Goal: Use online tool/utility

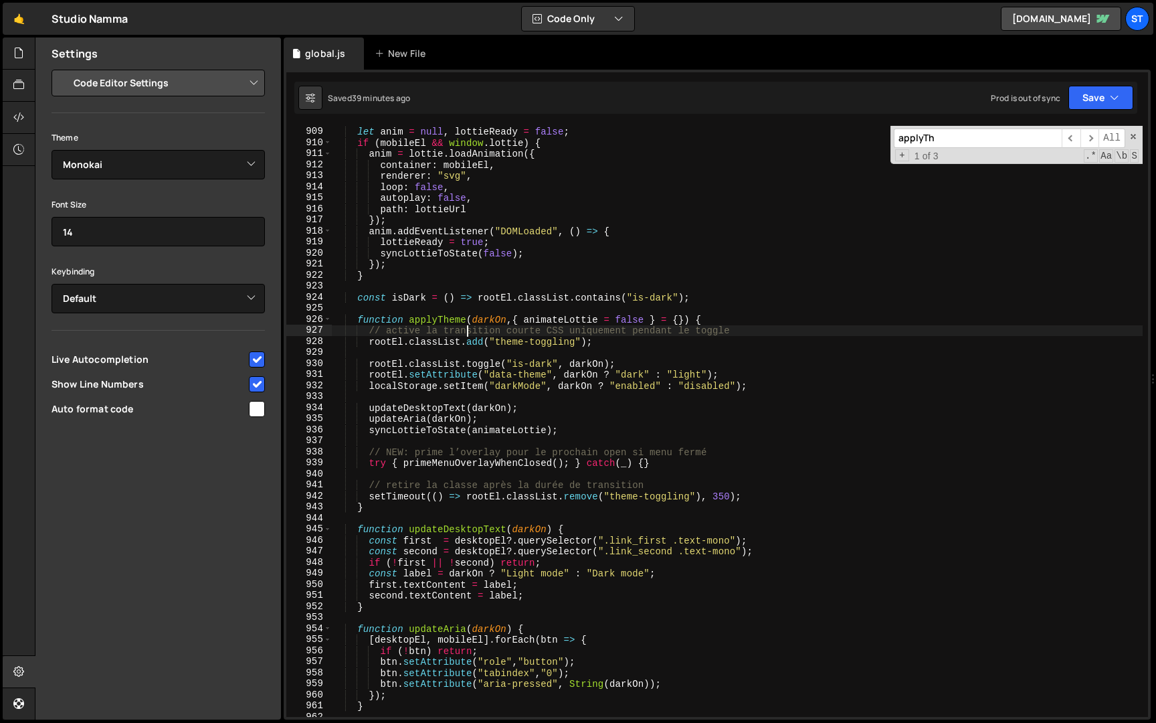
select select "editor"
select select "ace/theme/monokai"
click at [467, 330] on div "let anim = null , lottieReady = false ; if ( mobileEl && window . lottie ) { an…" at bounding box center [737, 421] width 811 height 613
click at [503, 344] on div "let anim = null , lottieReady = false ; if ( mobileEl && window . lottie ) { an…" at bounding box center [737, 421] width 811 height 613
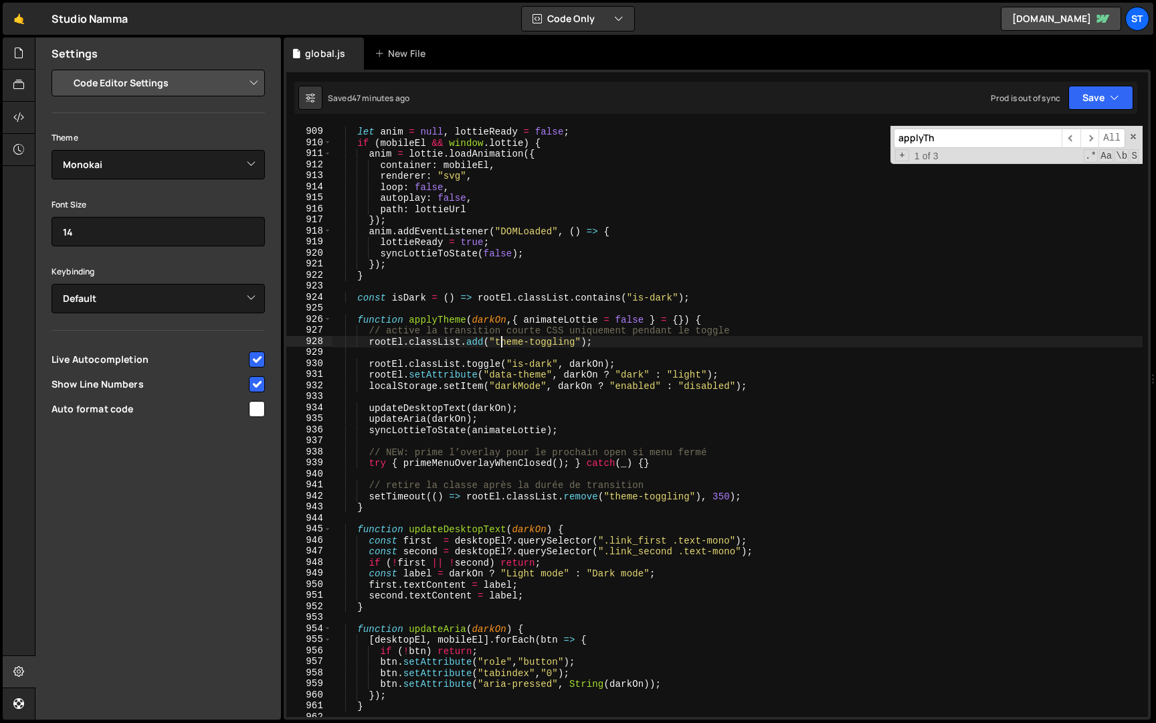
type textarea "});"
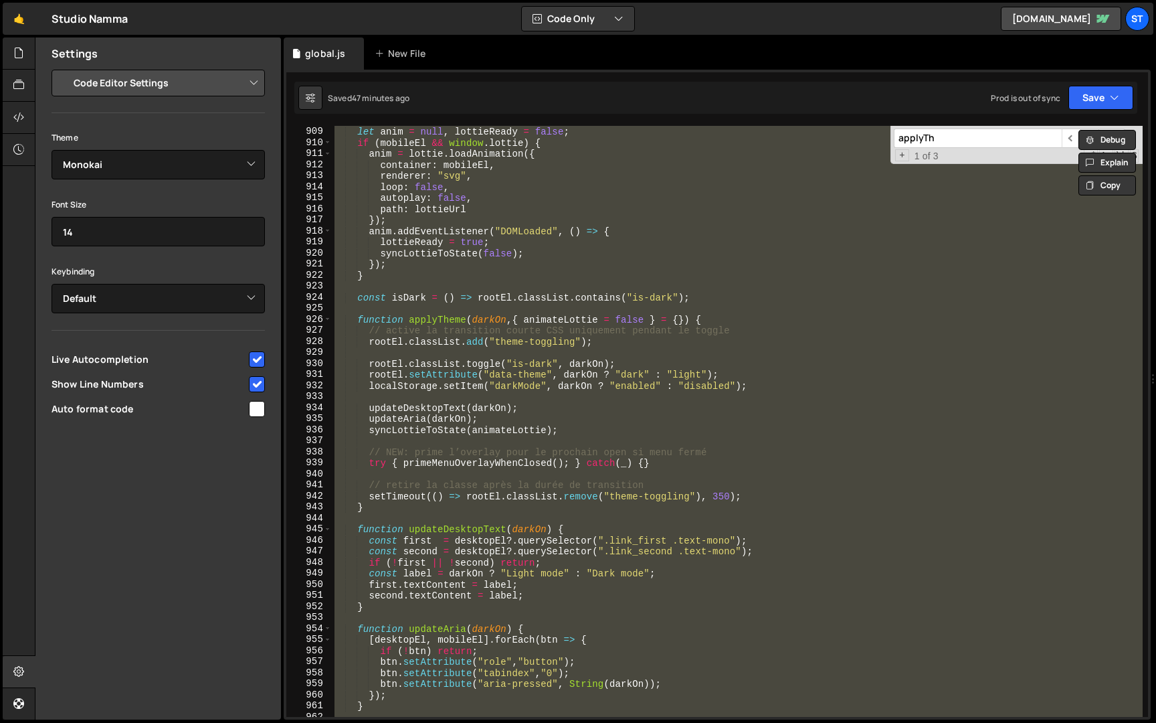
scroll to position [0, 1]
click at [948, 139] on input "applyTh" at bounding box center [978, 137] width 168 height 19
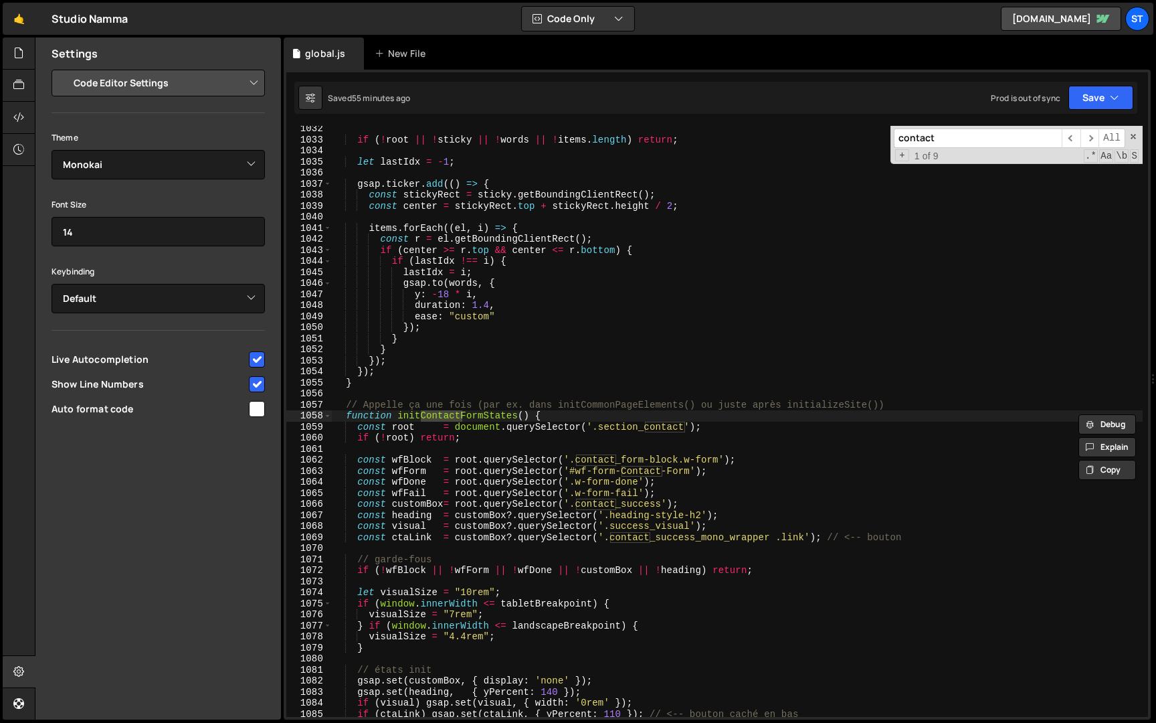
scroll to position [5877, 0]
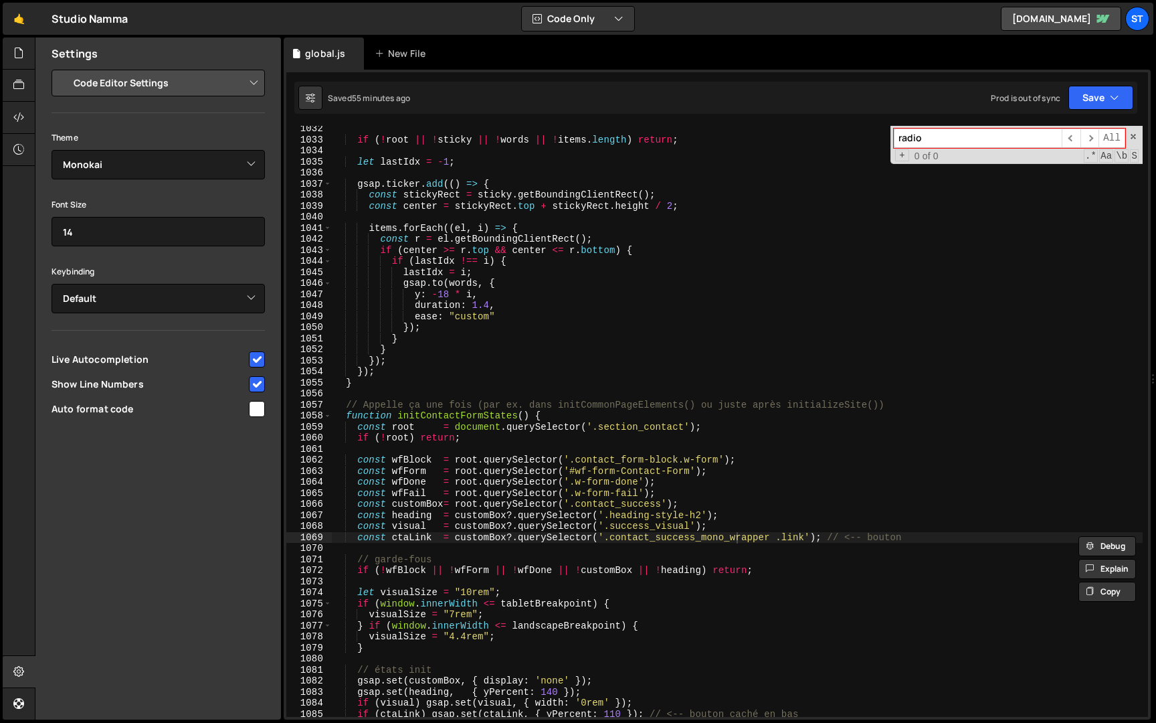
type input "radio"
click at [1138, 137] on span at bounding box center [1133, 136] width 9 height 9
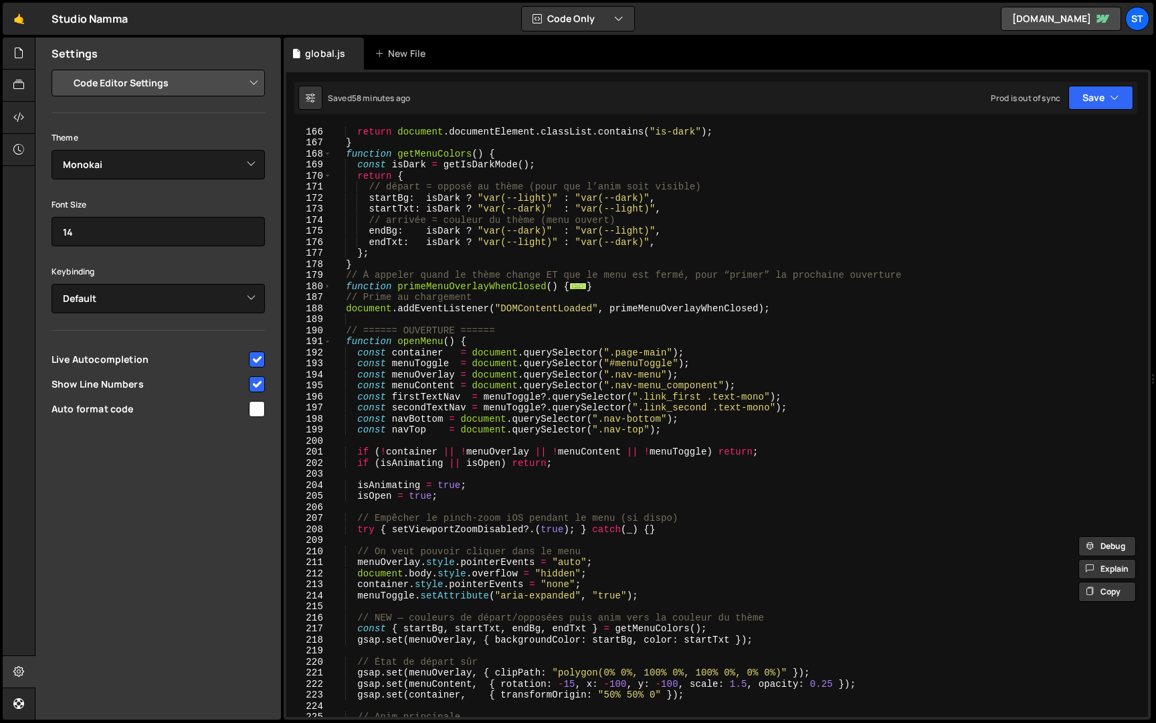
scroll to position [1363, 0]
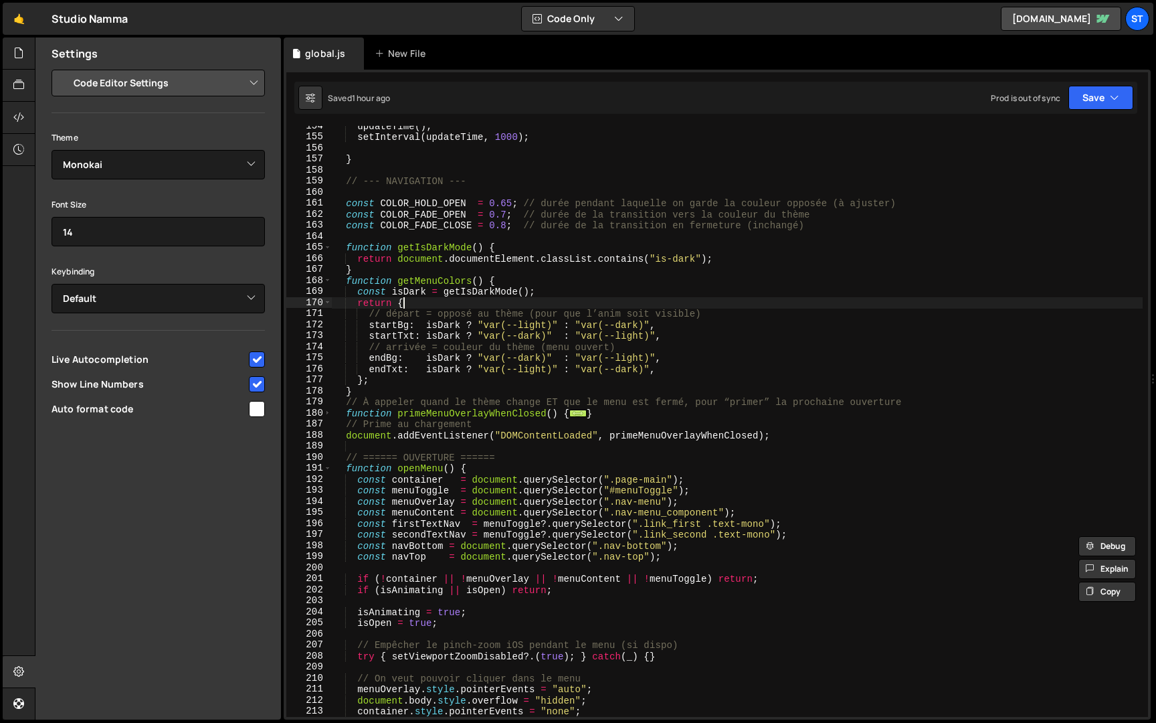
click at [465, 302] on div "updateTime ( ) ; setInterval ( updateTime , 1000 ) ; } // --- NAVIGATION --- co…" at bounding box center [737, 426] width 811 height 613
type textarea "return {"
